Goal: Task Accomplishment & Management: Use online tool/utility

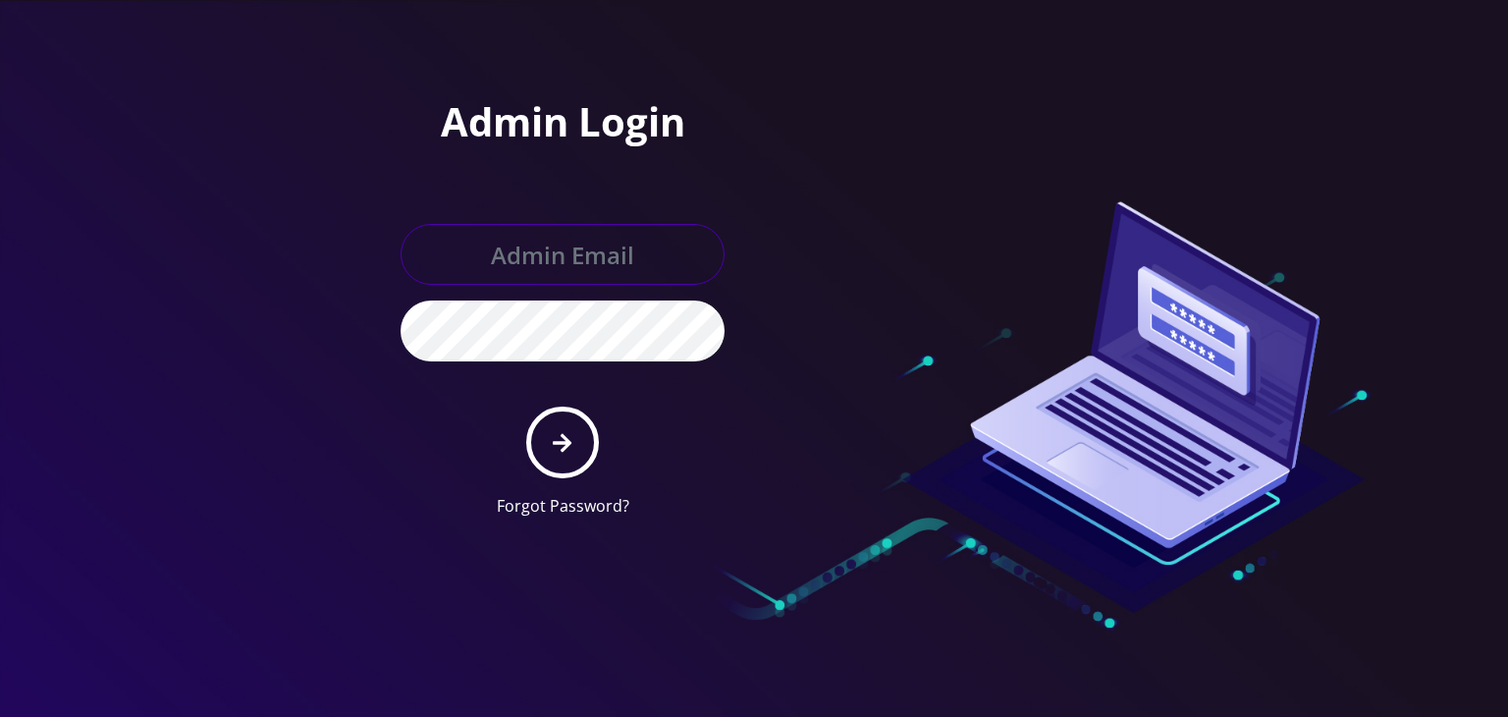
type input "boris@teltik.com"
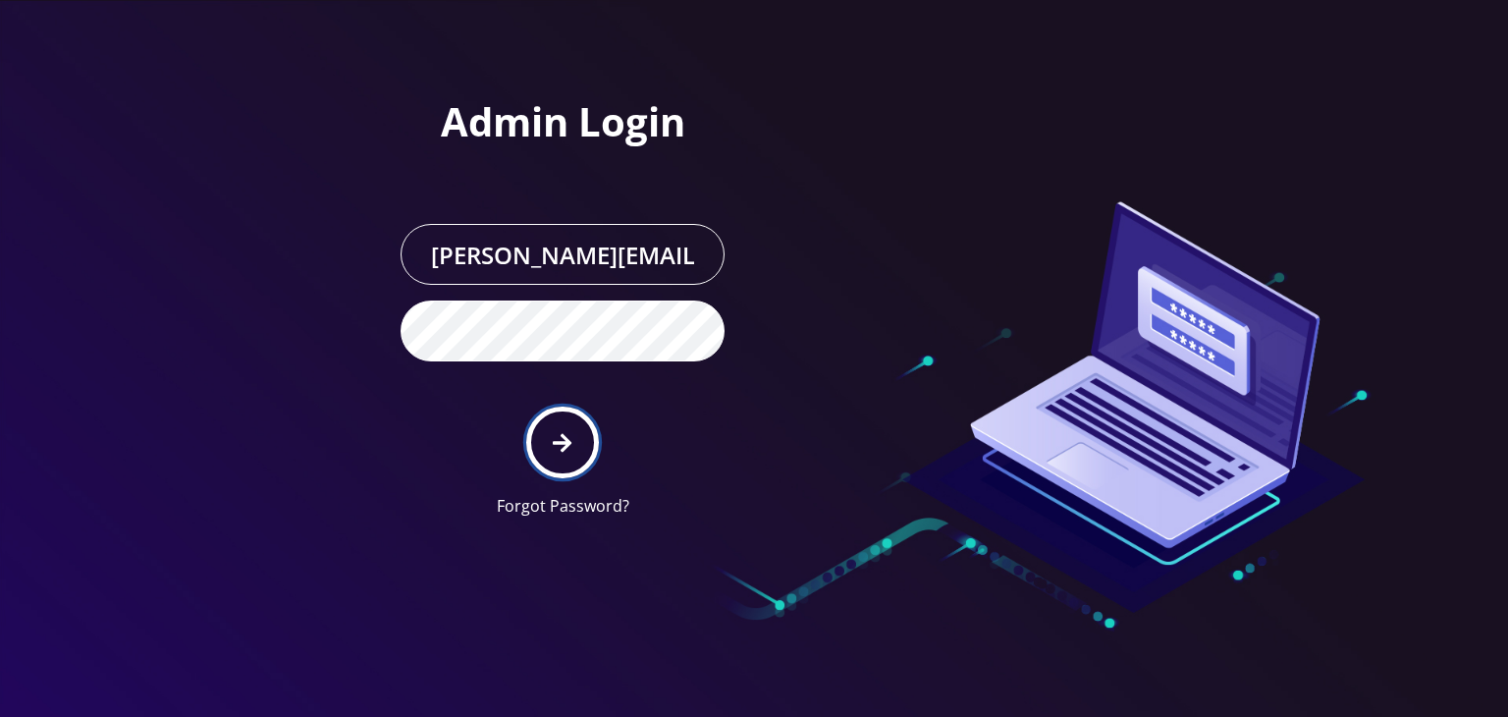
click at [558, 436] on icon "submit" at bounding box center [562, 443] width 19 height 22
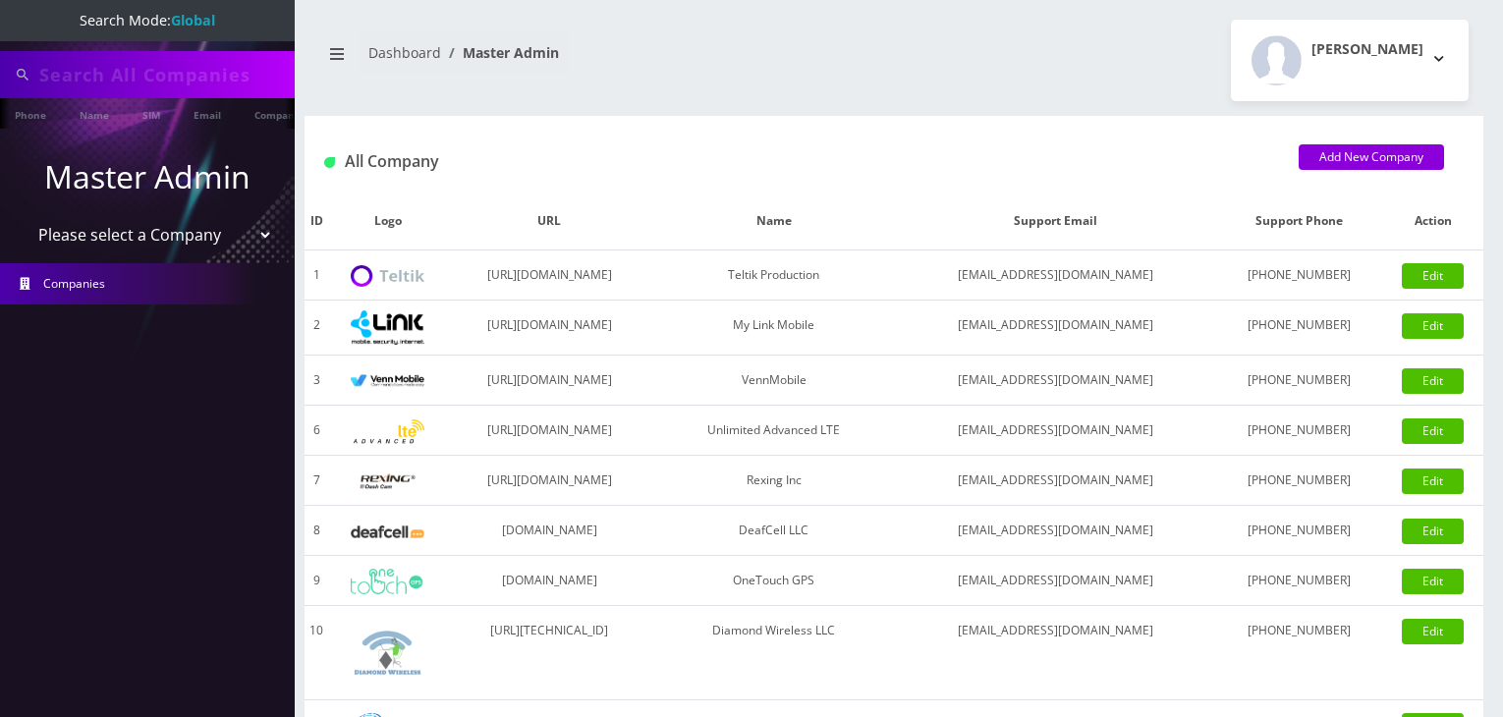
type input "abe"
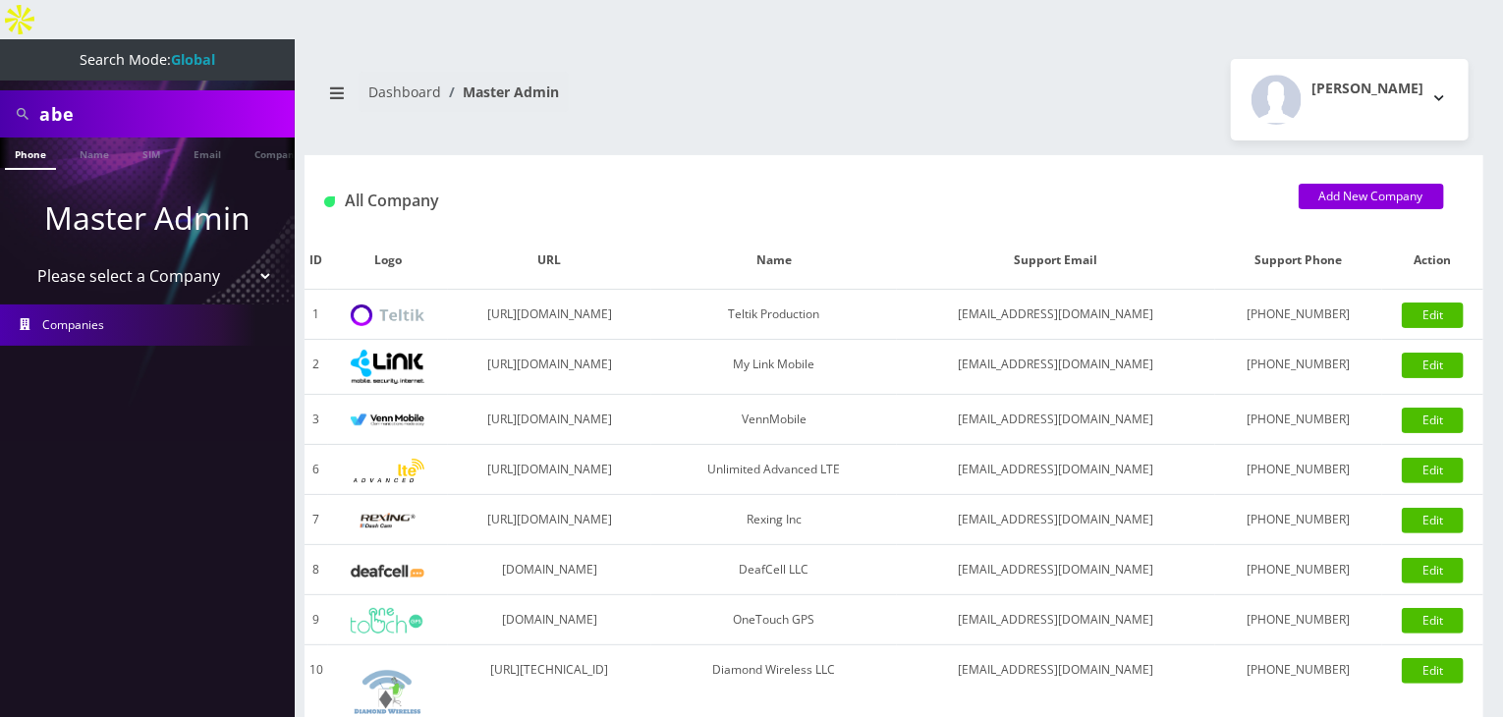
click at [176, 257] on select "Please select a Company Teltik Production My Link Mobile VennMobile Unlimited A…" at bounding box center [148, 275] width 250 height 37
select select "13"
click at [23, 257] on select "Please select a Company Teltik Production My Link Mobile VennMobile Unlimited A…" at bounding box center [148, 275] width 250 height 37
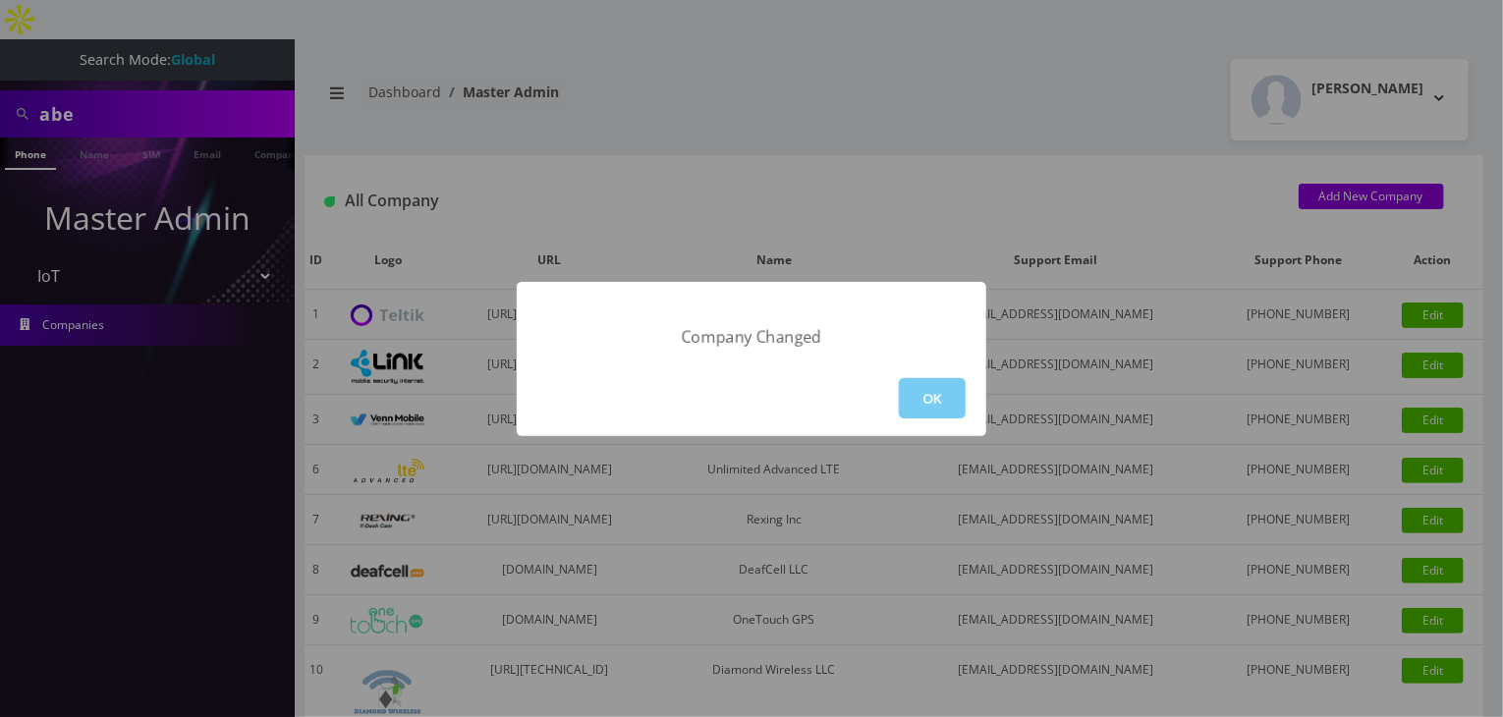
click at [928, 394] on button "OK" at bounding box center [932, 398] width 67 height 40
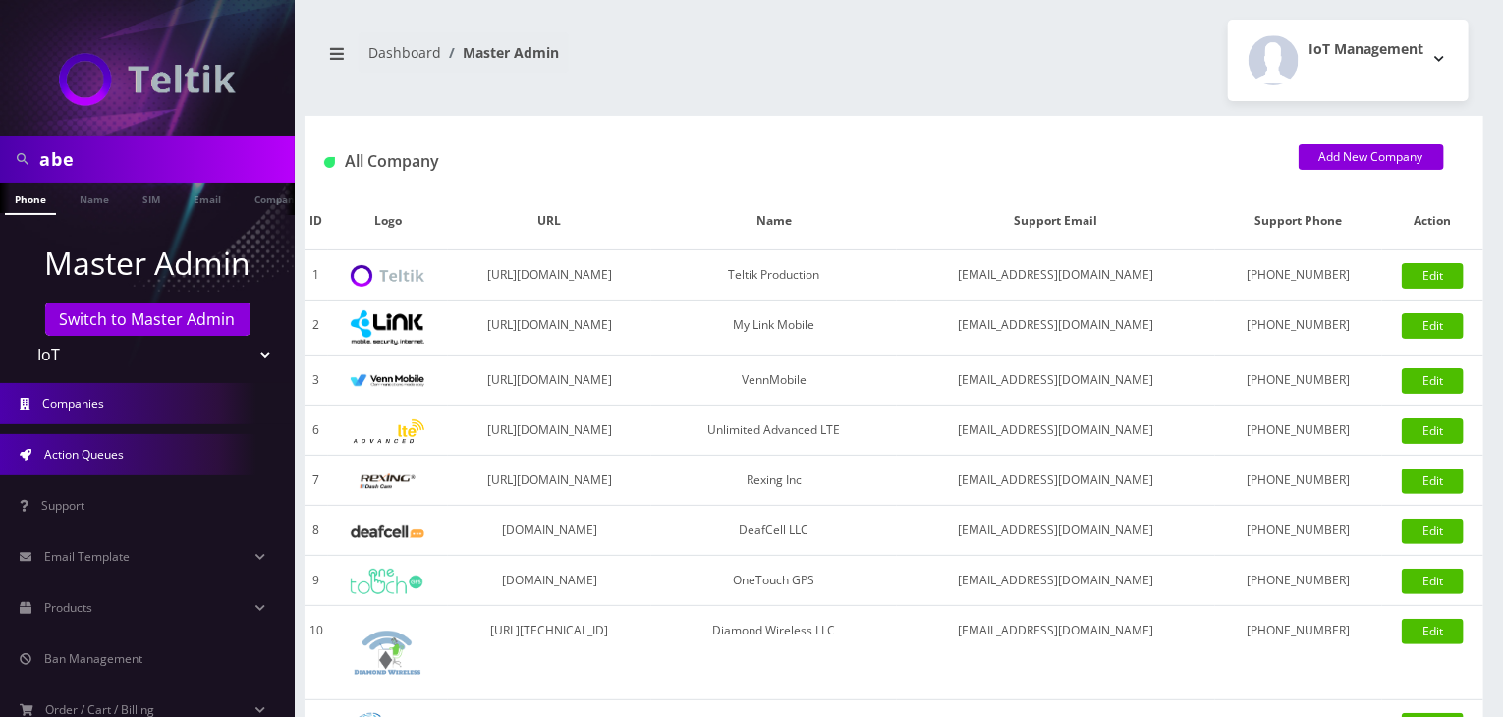
click at [115, 451] on span "Action Queues" at bounding box center [84, 454] width 80 height 17
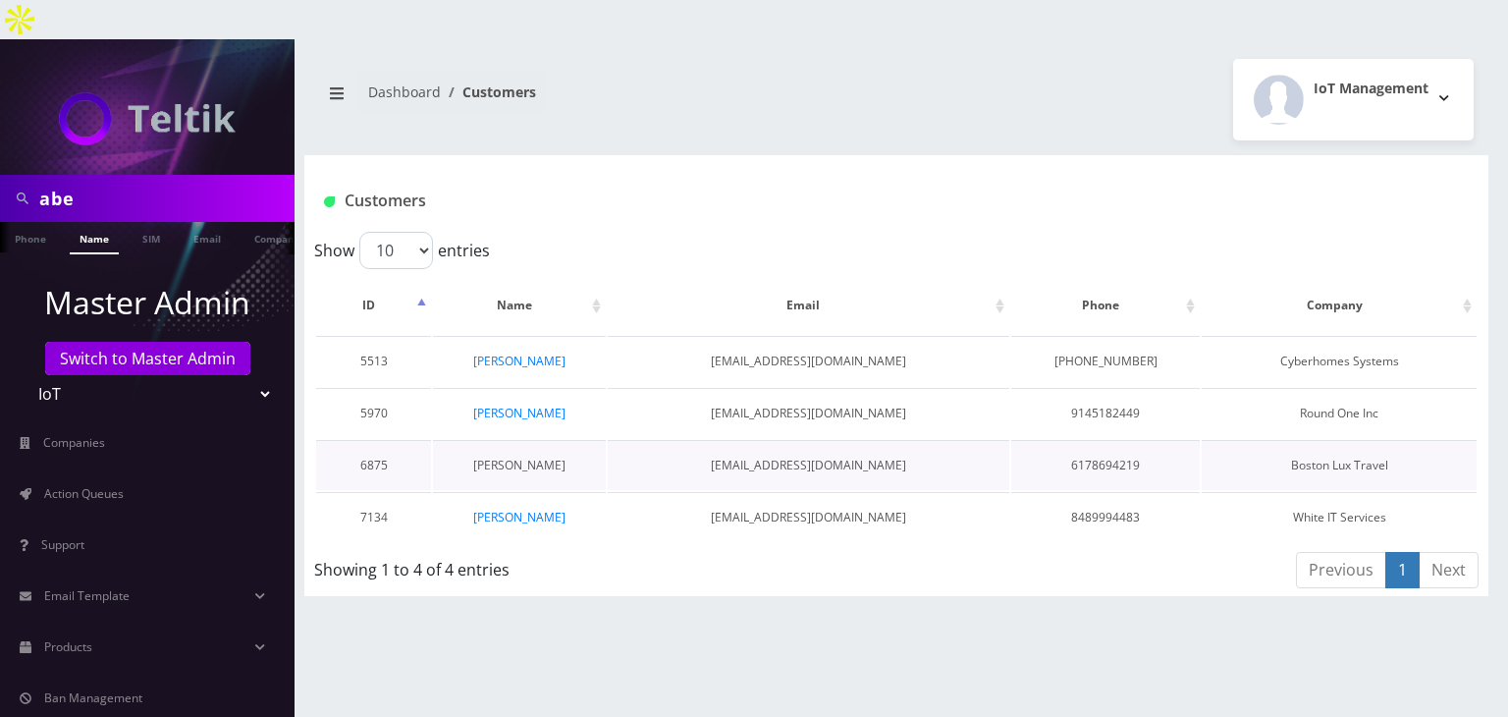
click at [528, 457] on link "[PERSON_NAME]" at bounding box center [519, 465] width 92 height 17
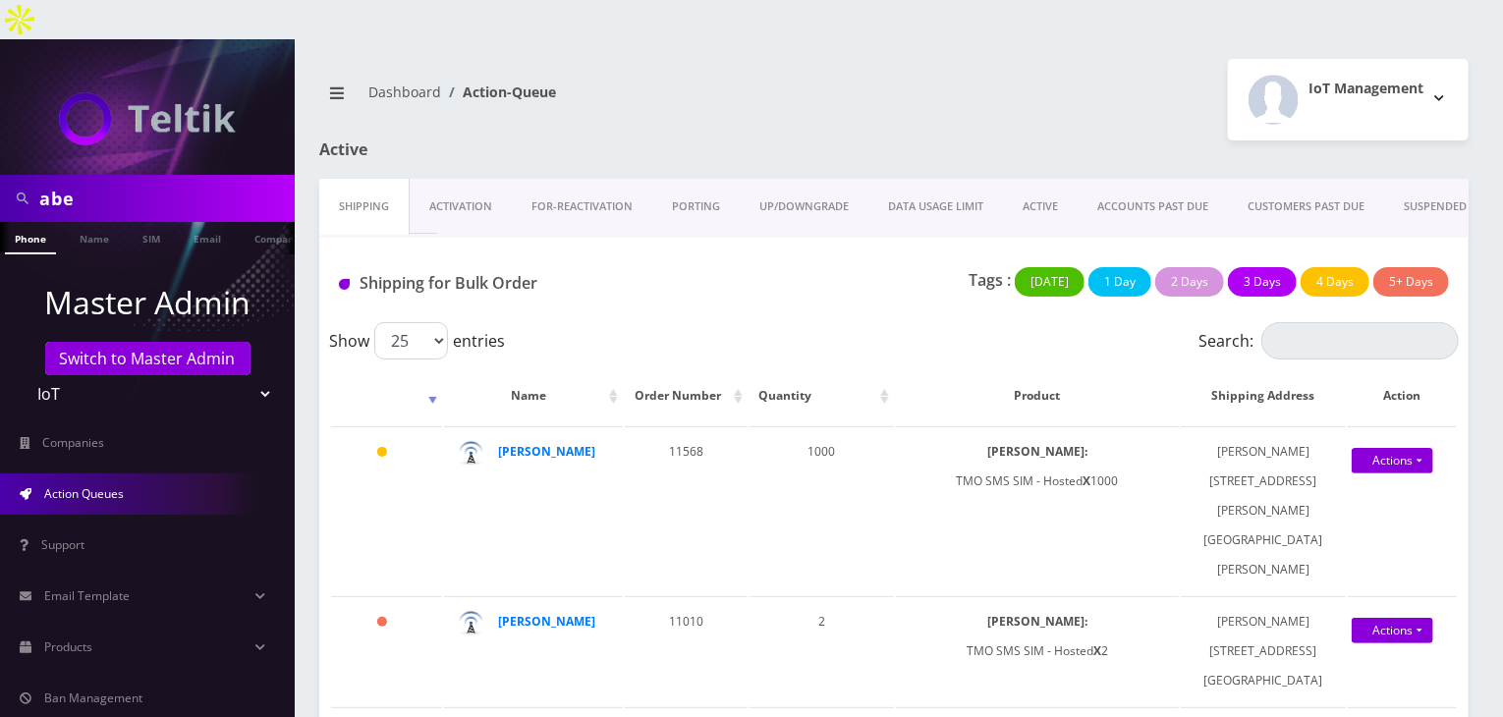
drag, startPoint x: 117, startPoint y: 158, endPoint x: 0, endPoint y: 169, distance: 117.4
click at [0, 175] on div "abe" at bounding box center [147, 198] width 295 height 47
type input "gregory"
click at [98, 222] on link "Name" at bounding box center [94, 238] width 49 height 32
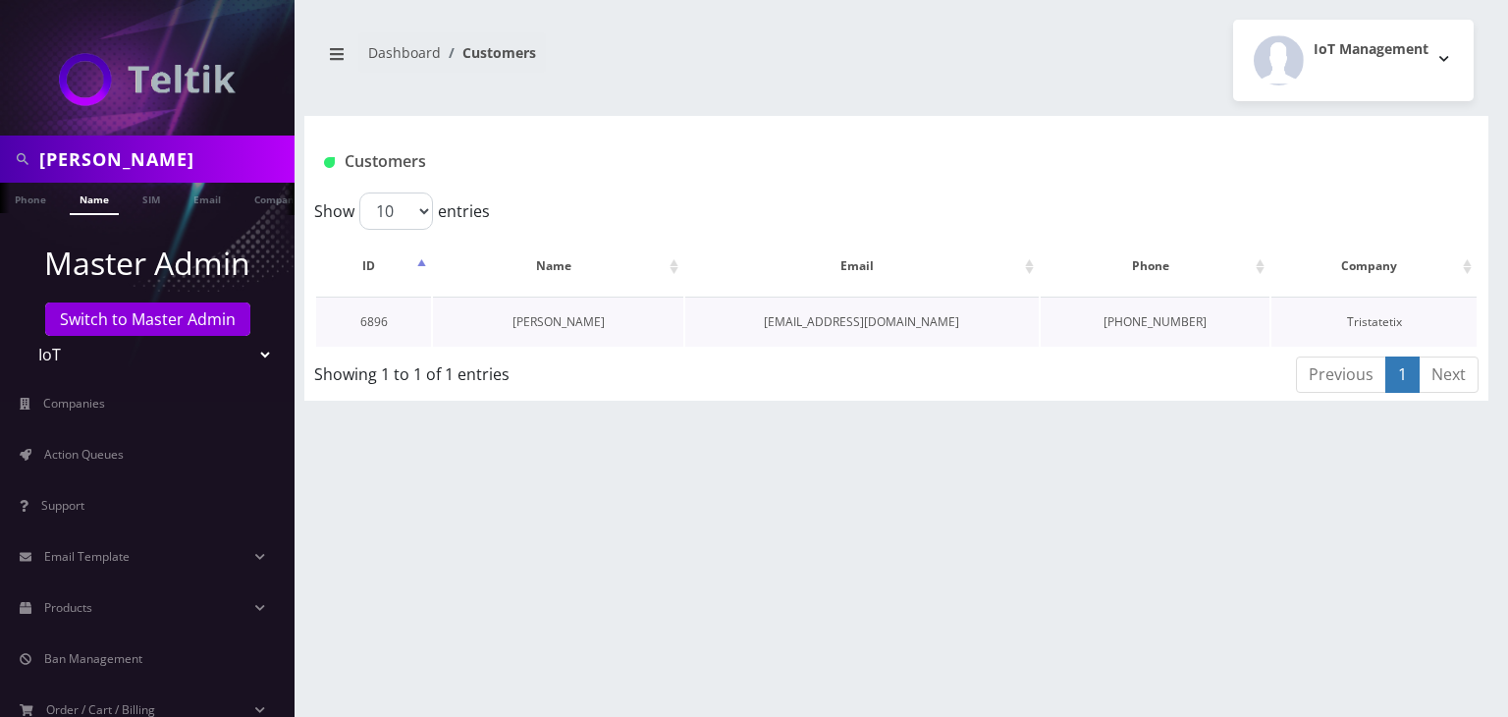
click at [577, 321] on link "[PERSON_NAME]" at bounding box center [559, 321] width 92 height 17
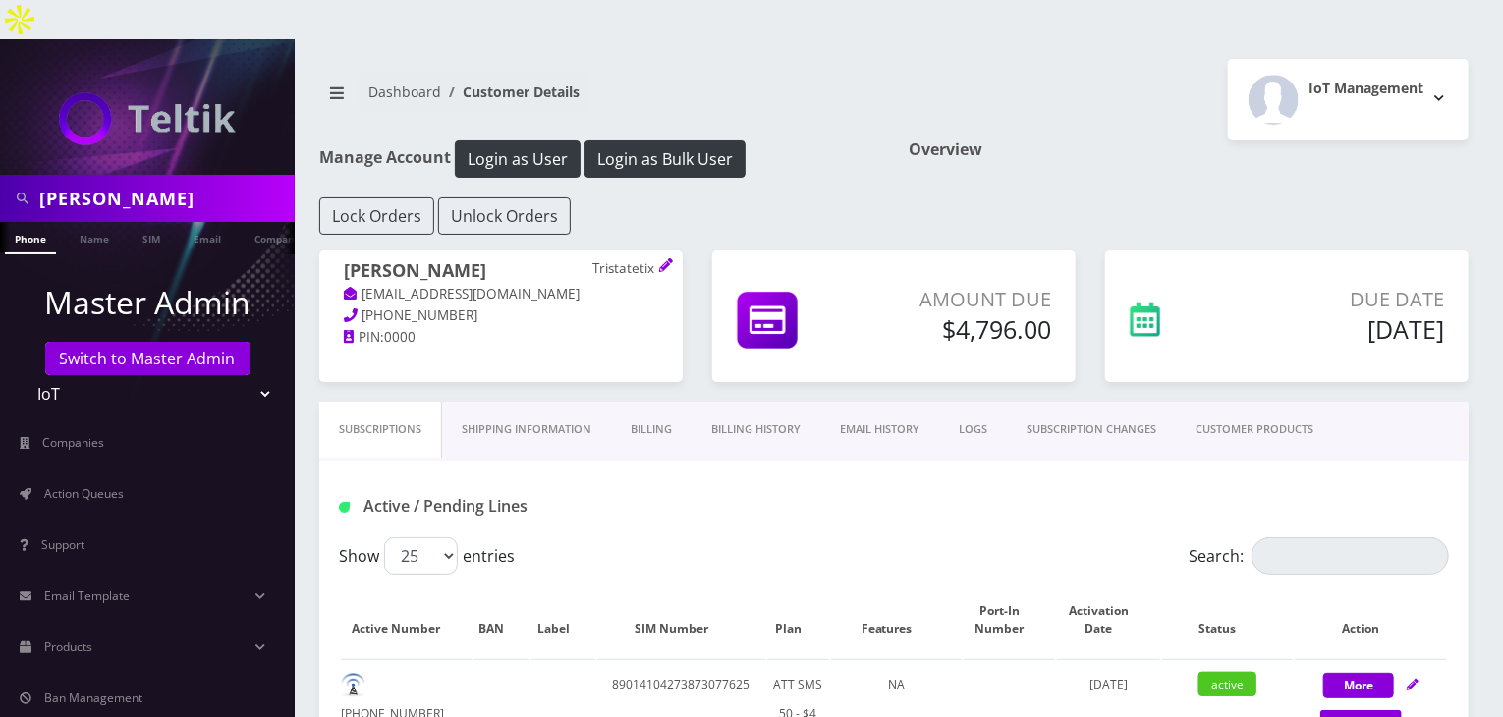
drag, startPoint x: 138, startPoint y: 156, endPoint x: 0, endPoint y: 170, distance: 139.2
click at [0, 175] on div "gregory" at bounding box center [147, 198] width 295 height 47
type input "shuron"
click at [98, 222] on link "Name" at bounding box center [94, 238] width 49 height 32
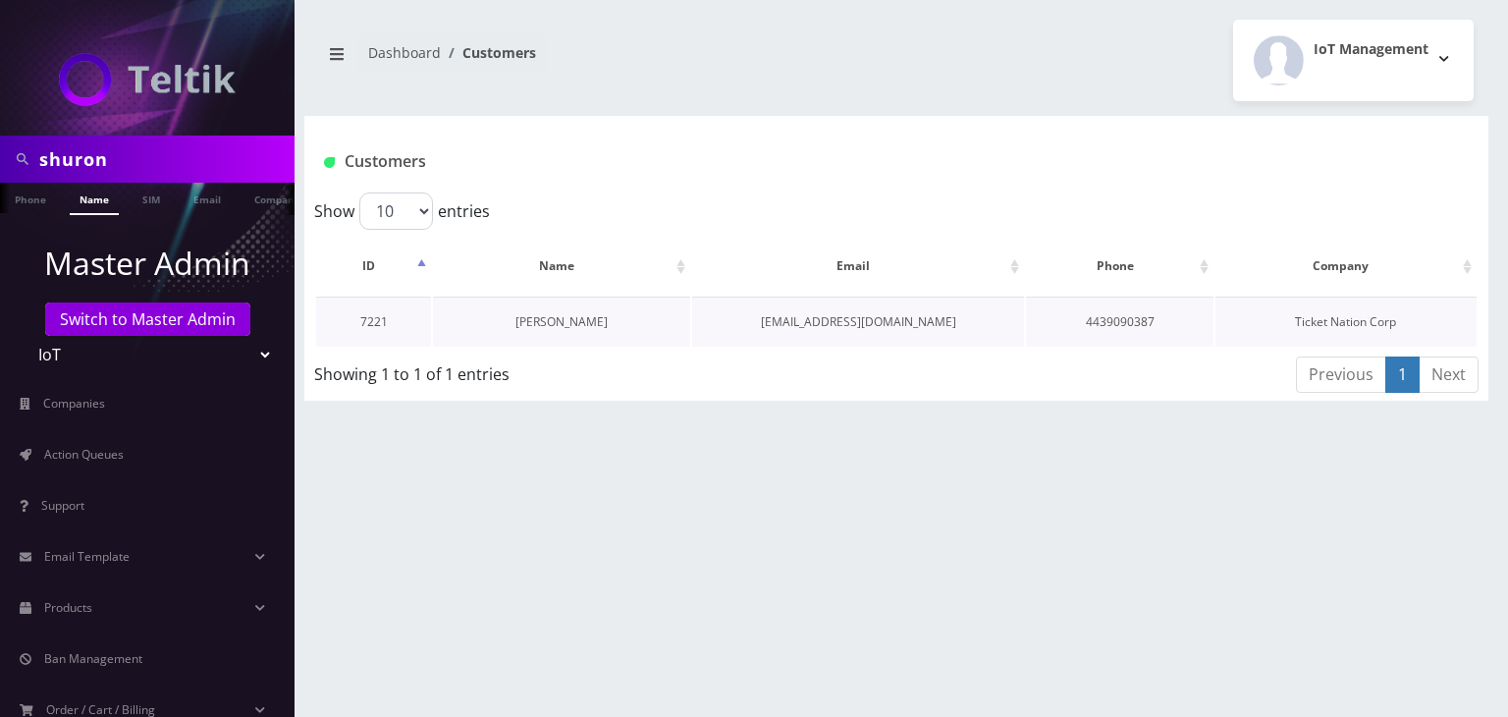
click at [543, 316] on link "[PERSON_NAME]" at bounding box center [562, 321] width 92 height 17
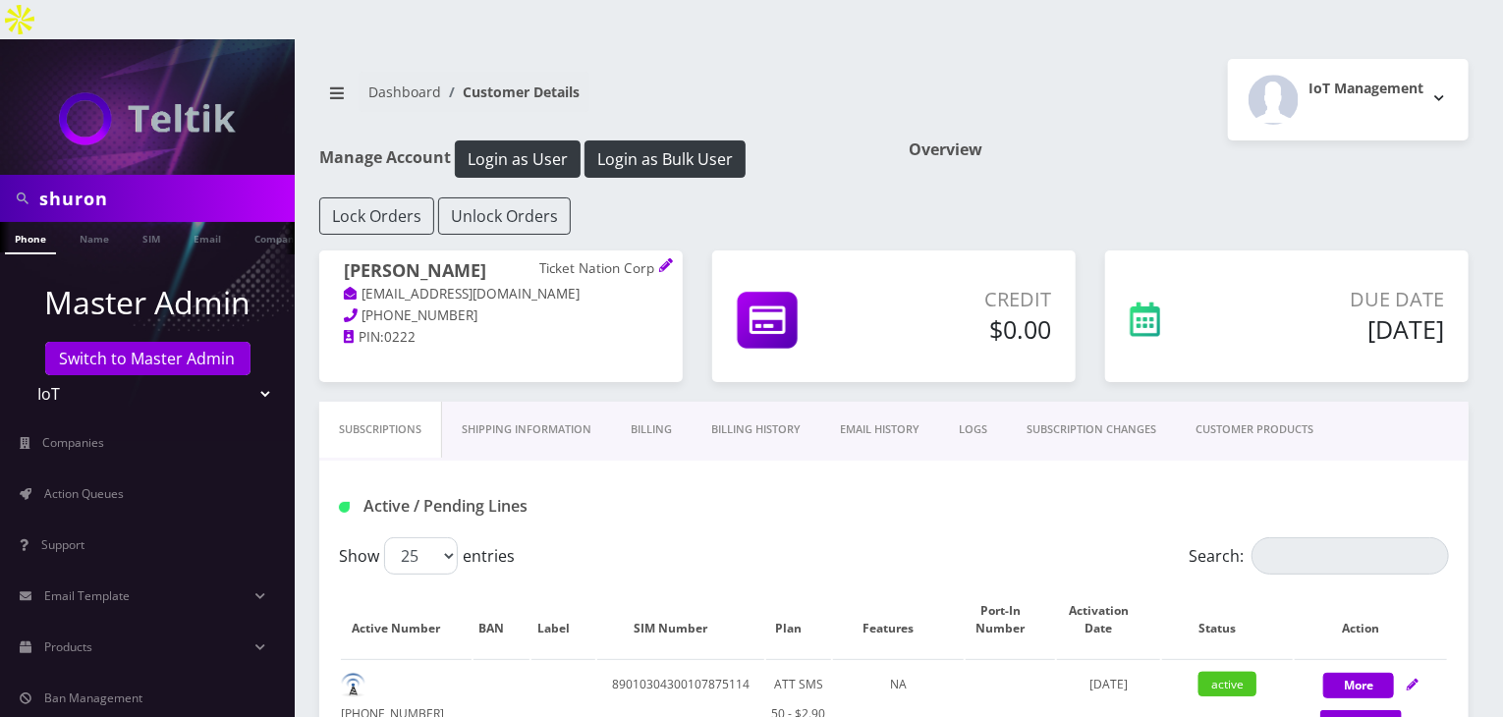
click at [771, 402] on link "Billing History" at bounding box center [755, 430] width 129 height 56
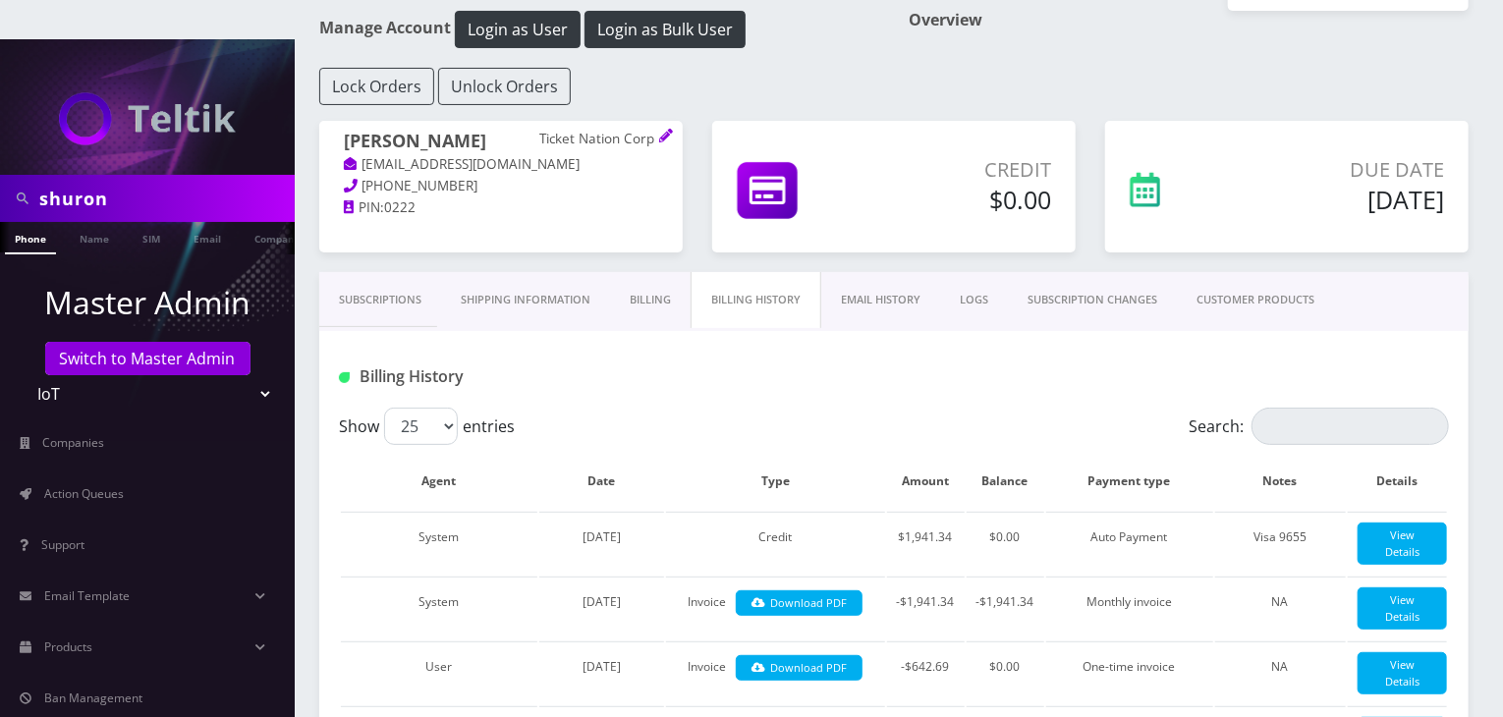
scroll to position [163, 0]
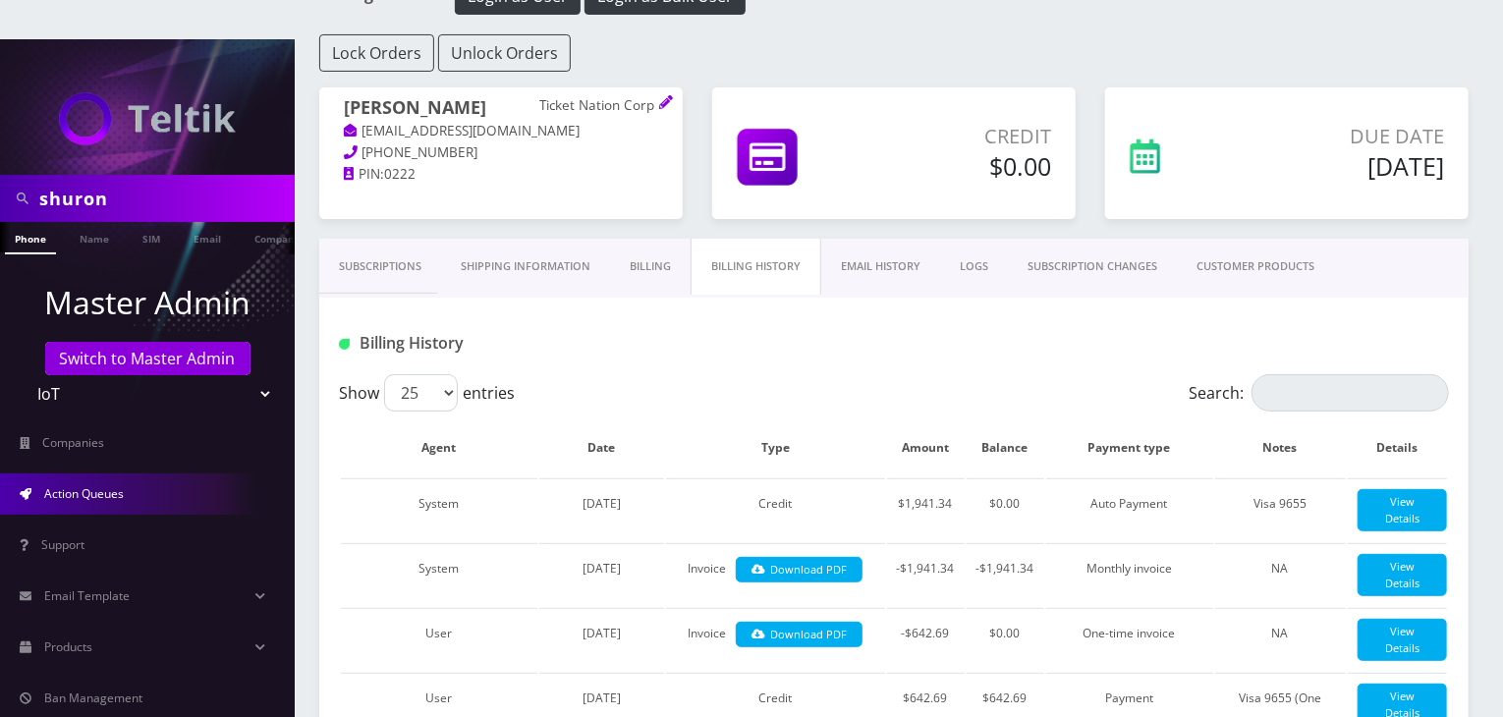
click at [173, 473] on link "Action Queues" at bounding box center [147, 493] width 295 height 41
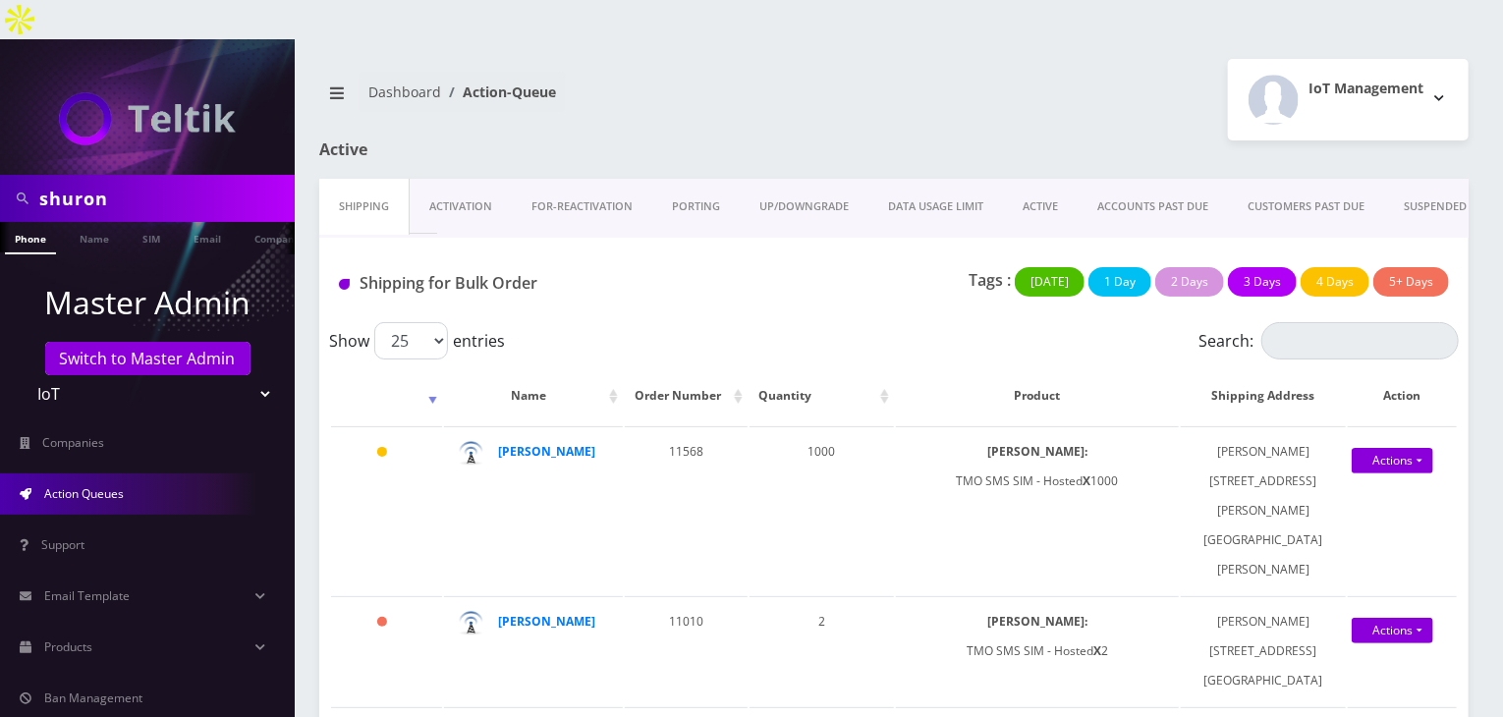
click at [252, 375] on select "Teltik Production My Link Mobile VennMobile Unlimited Advanced LTE Rexing Inc D…" at bounding box center [148, 393] width 250 height 37
select select "1"
click at [23, 375] on select "Teltik Production My Link Mobile VennMobile Unlimited Advanced LTE [PERSON_NAME…" at bounding box center [148, 393] width 250 height 37
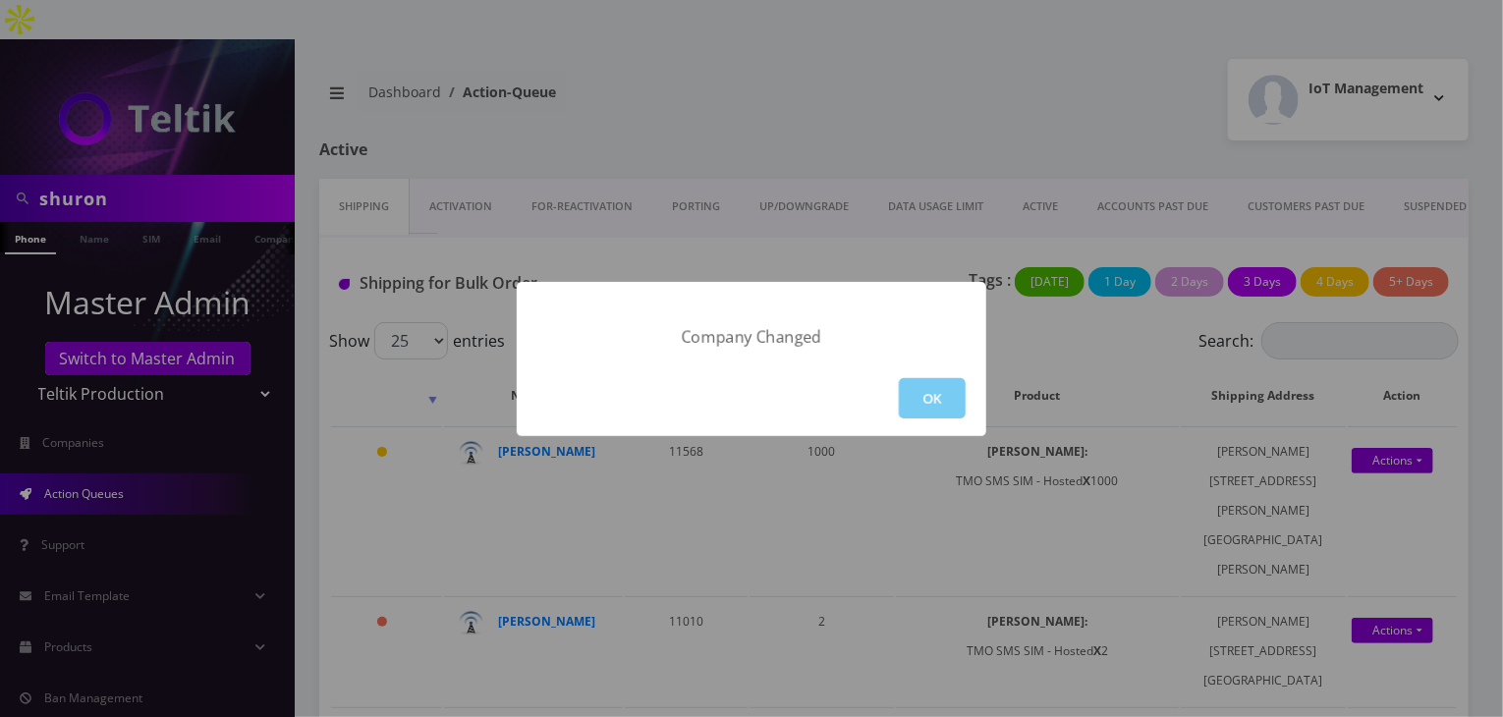
click at [921, 390] on button "OK" at bounding box center [932, 398] width 67 height 40
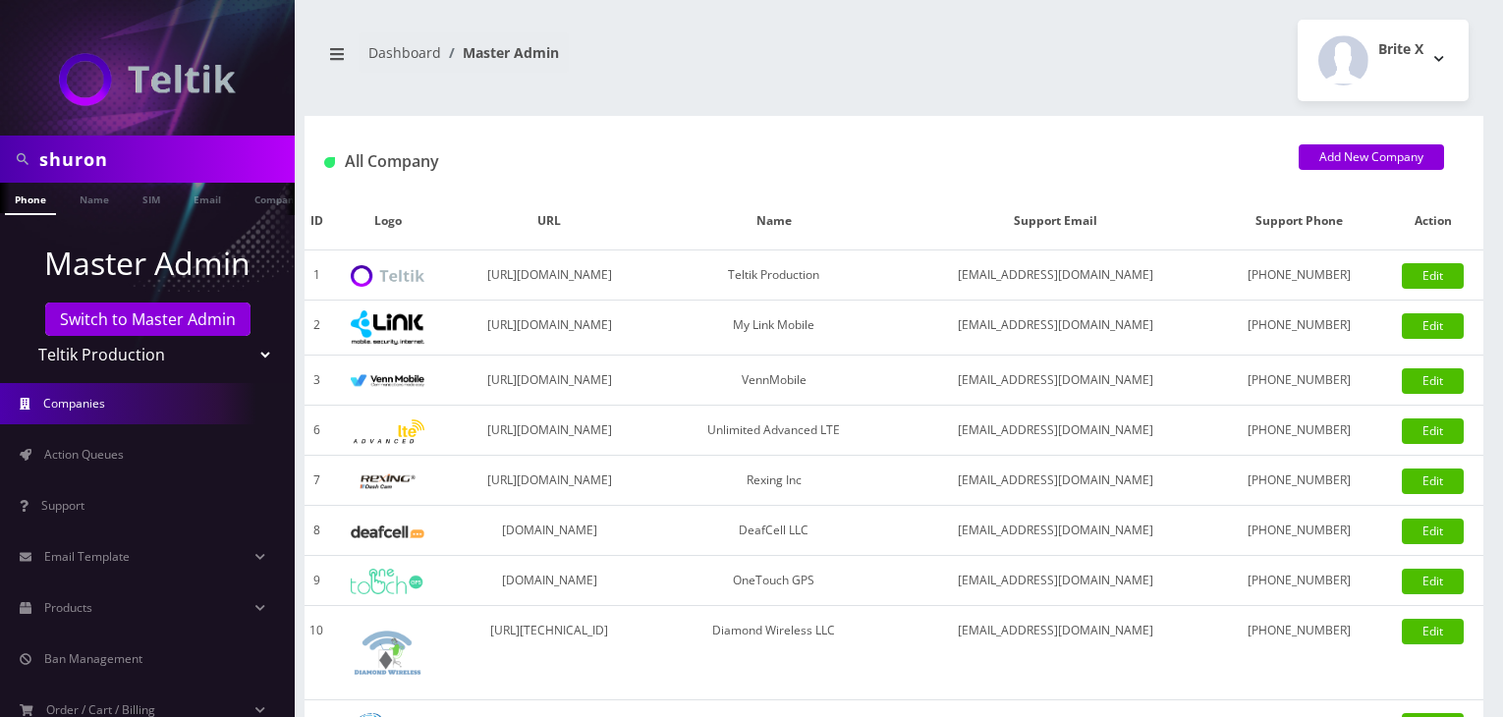
click at [117, 452] on span "Action Queues" at bounding box center [84, 454] width 80 height 17
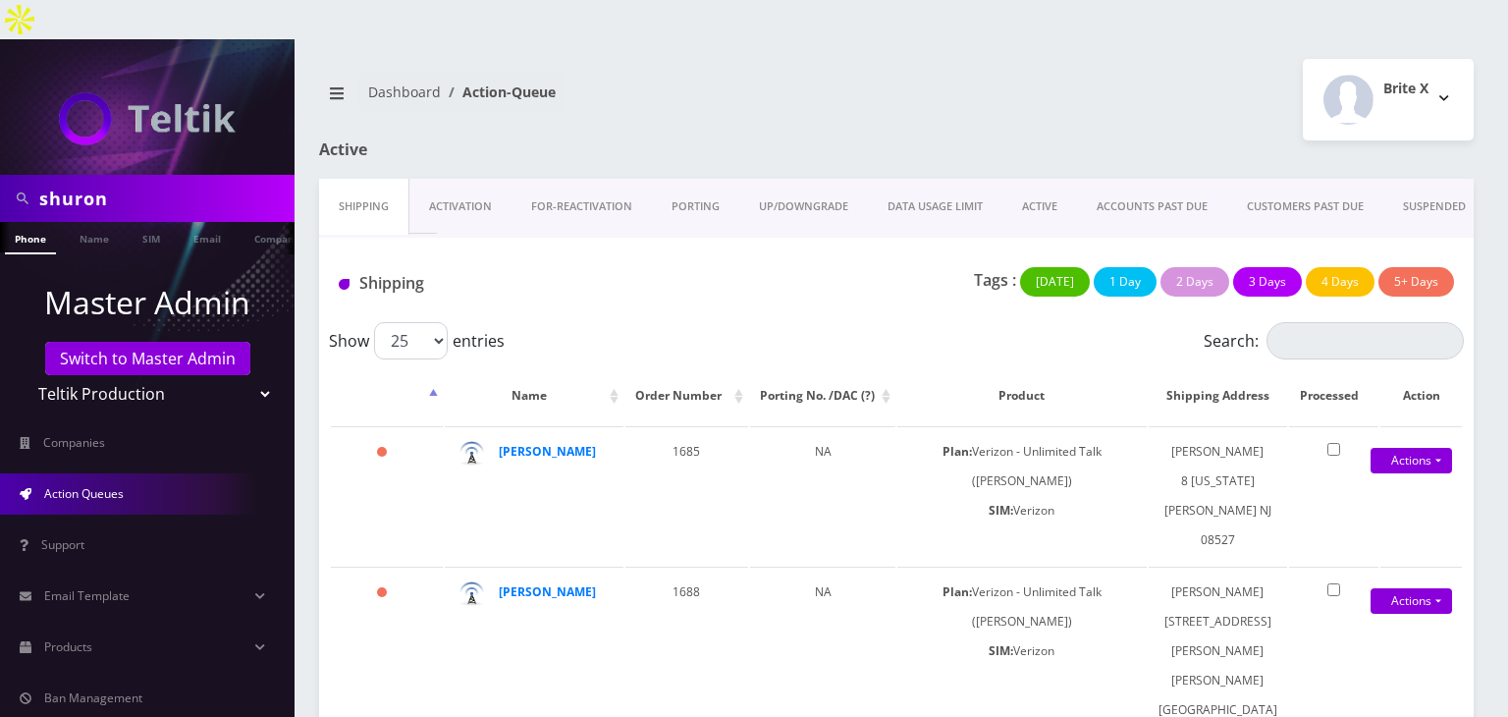
click at [238, 375] on select "Teltik Production My Link Mobile VennMobile Unlimited Advanced LTE [PERSON_NAME…" at bounding box center [148, 393] width 250 height 37
select select "13"
click at [23, 375] on select "Teltik Production My Link Mobile VennMobile Unlimited Advanced LTE Rexing Inc D…" at bounding box center [148, 393] width 250 height 37
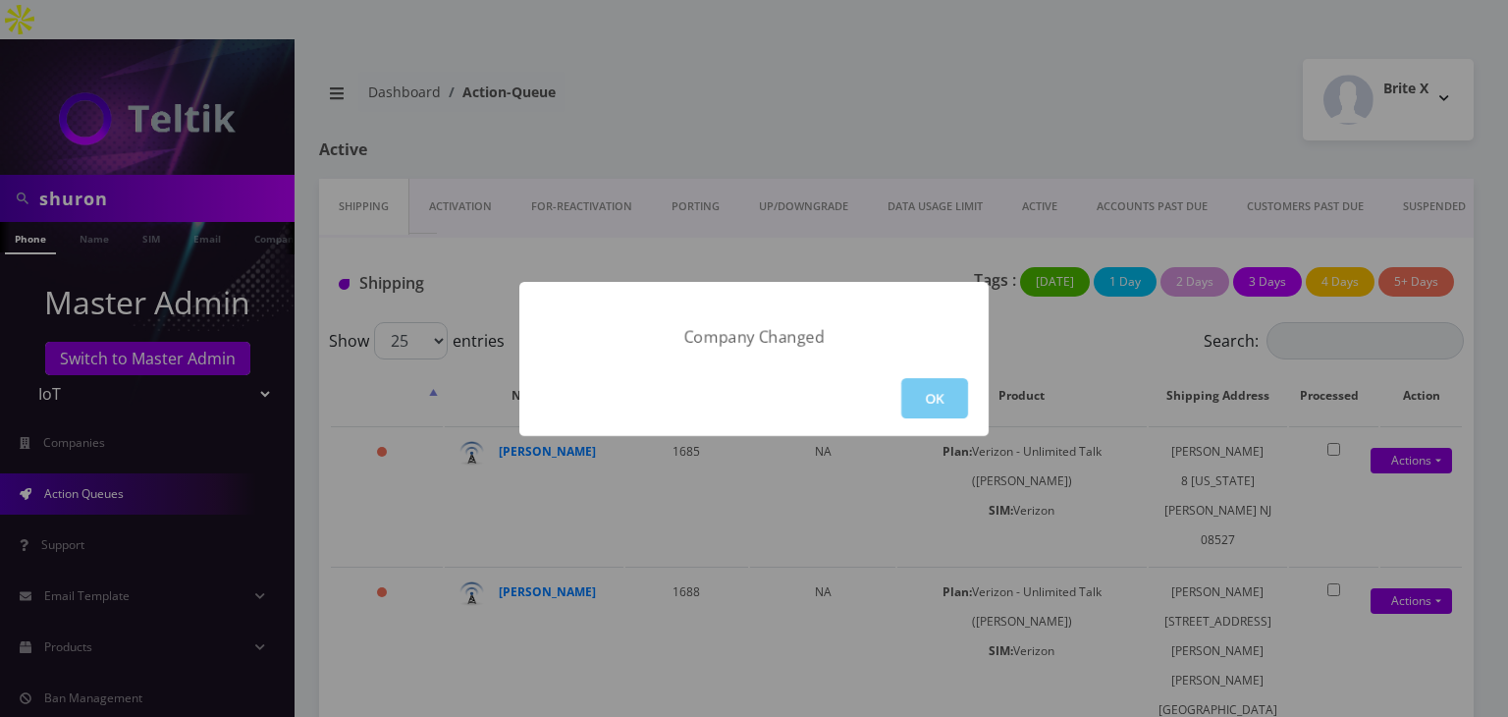
click at [929, 401] on button "OK" at bounding box center [935, 398] width 67 height 40
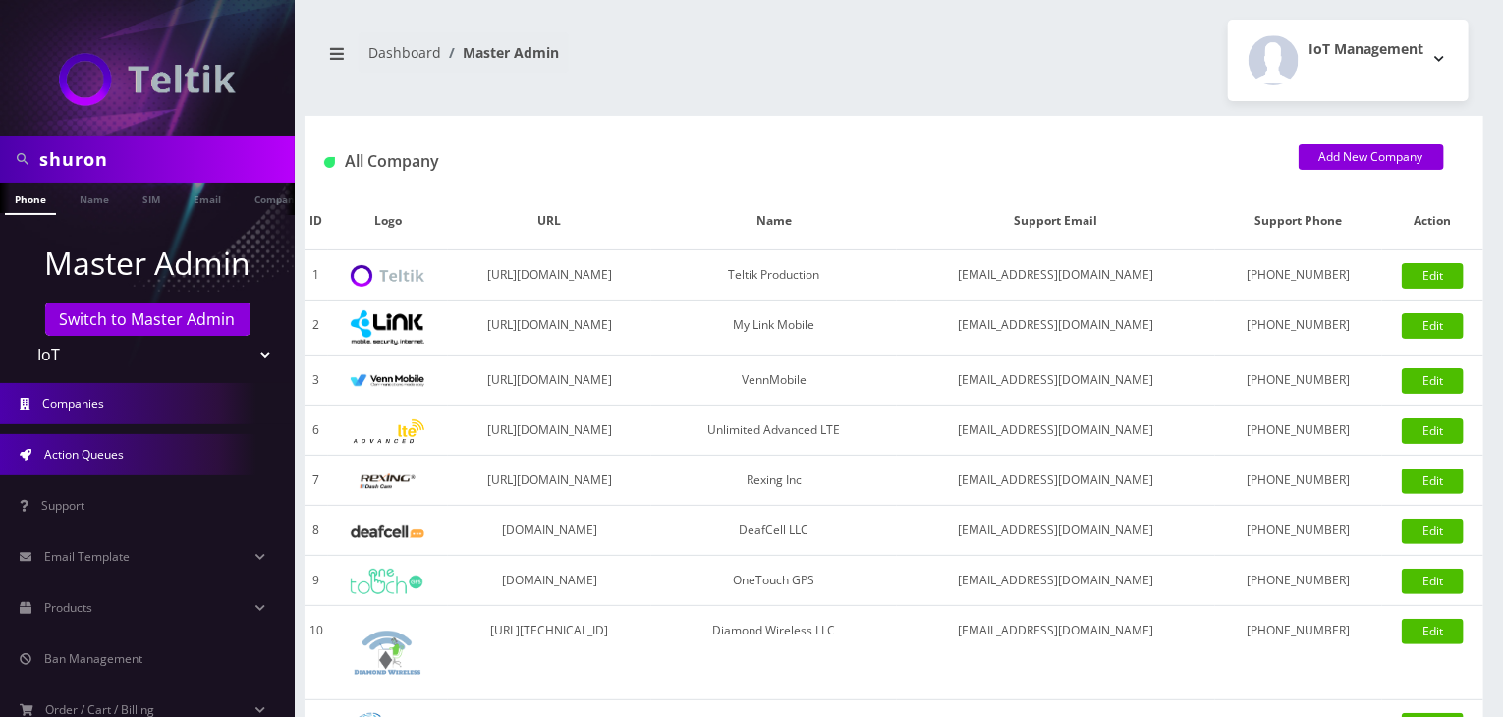
click at [101, 467] on link "Action Queues" at bounding box center [147, 454] width 295 height 41
